Goal: Book appointment/travel/reservation

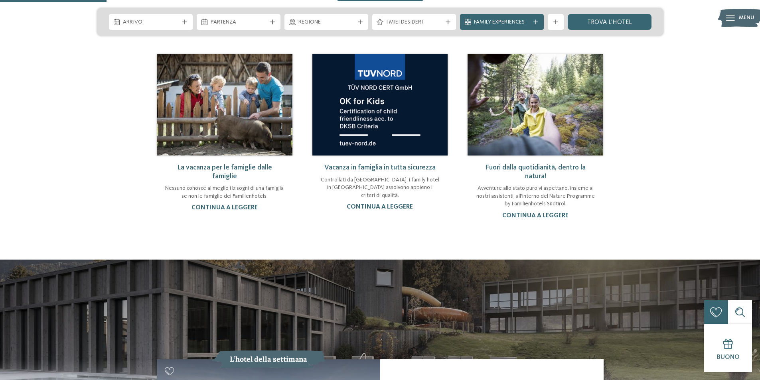
scroll to position [479, 0]
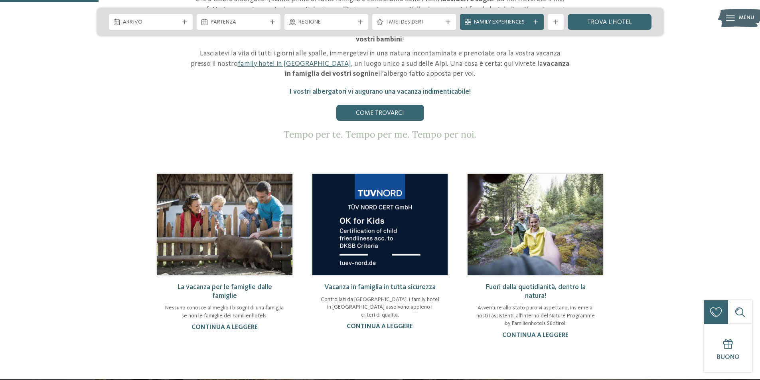
click at [535, 284] on link "Fuori dalla quotidianità, dentro la natura!" at bounding box center [535, 292] width 100 height 16
click at [531, 332] on link "continua a leggere" at bounding box center [535, 335] width 66 height 6
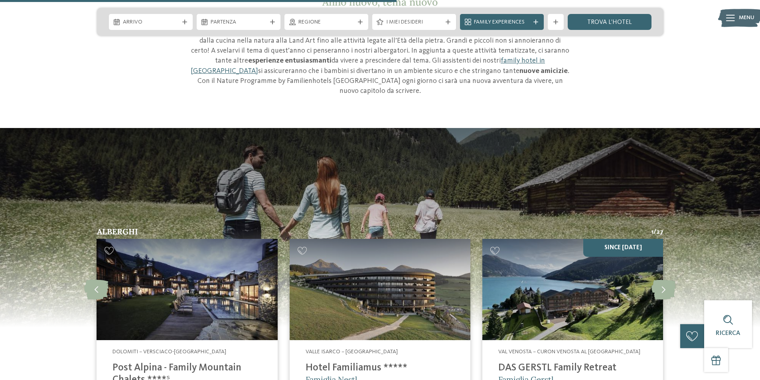
scroll to position [918, 0]
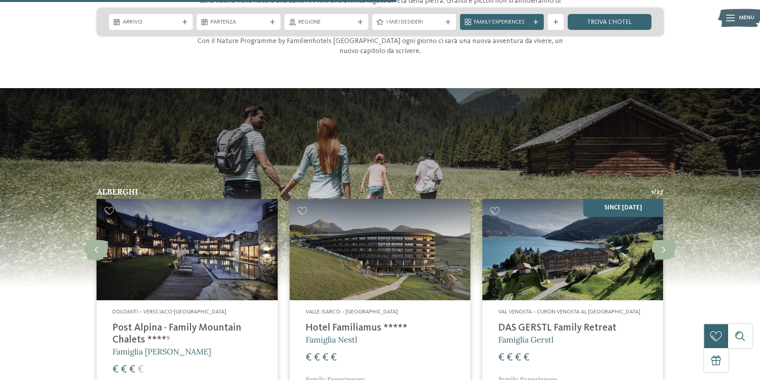
click at [521, 322] on h4 "DAS GERSTL Family Retreat" at bounding box center [572, 328] width 149 height 12
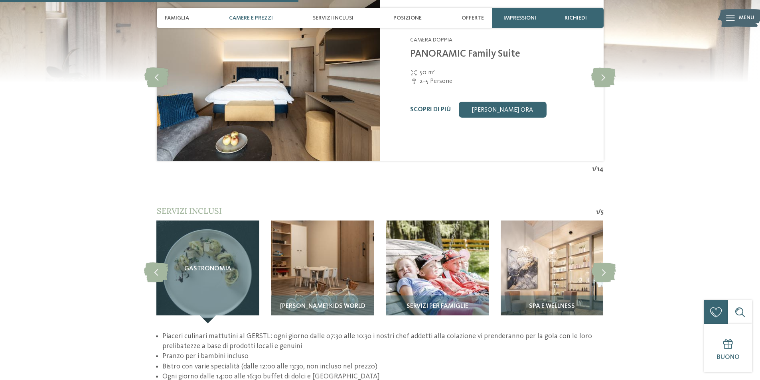
scroll to position [1037, 0]
